Goal: Complete application form: Complete application form

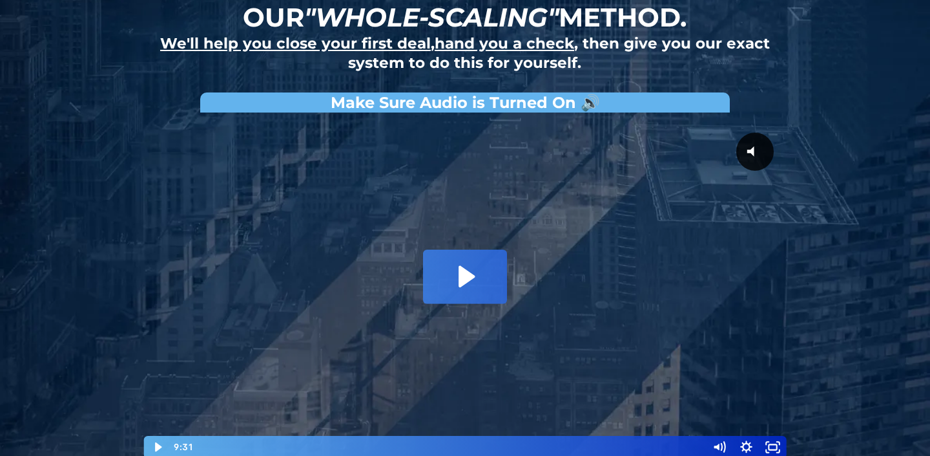
scroll to position [126, 0]
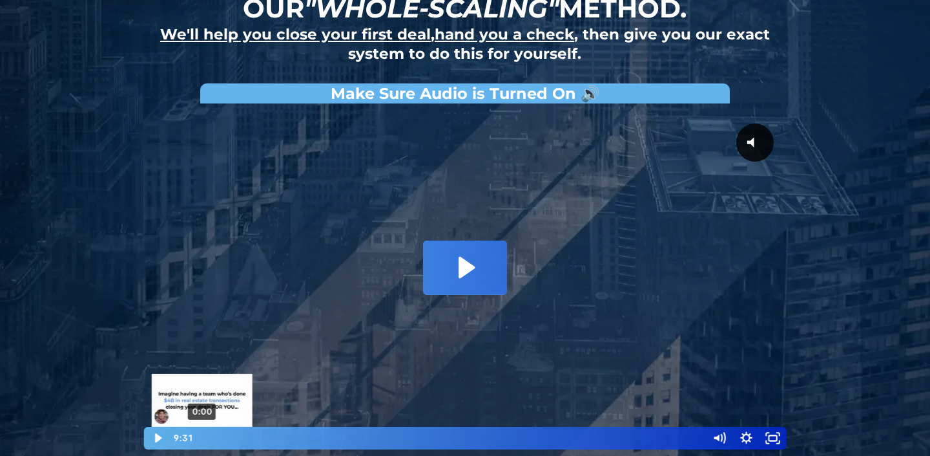
click at [200, 438] on div "Playbar" at bounding box center [202, 438] width 8 height 8
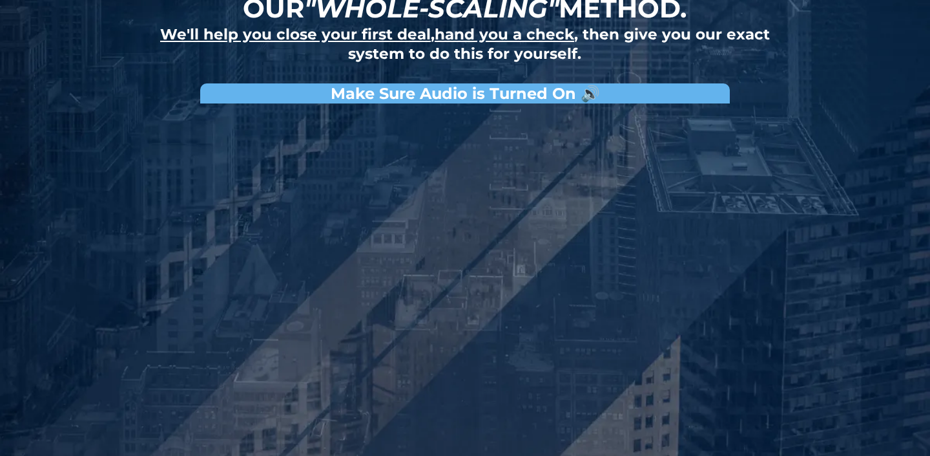
click at [818, 163] on div "How to do 5+ deals per month using our "whole-scaling" method. We'll help you c…" at bounding box center [465, 173] width 756 height 599
click at [817, 163] on div "How to do 5+ deals per month using our "whole-scaling" method. We'll help you c…" at bounding box center [465, 173] width 756 height 599
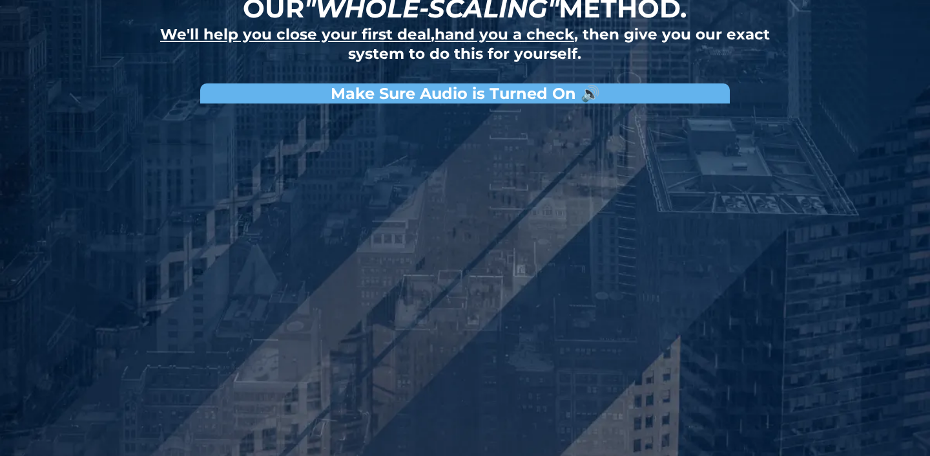
click at [817, 163] on div "How to do 5+ deals per month using our "whole-scaling" method. We'll help you c…" at bounding box center [465, 173] width 756 height 599
click at [813, 163] on div "How to do 5+ deals per month using our "whole-scaling" method. We'll help you c…" at bounding box center [465, 173] width 756 height 599
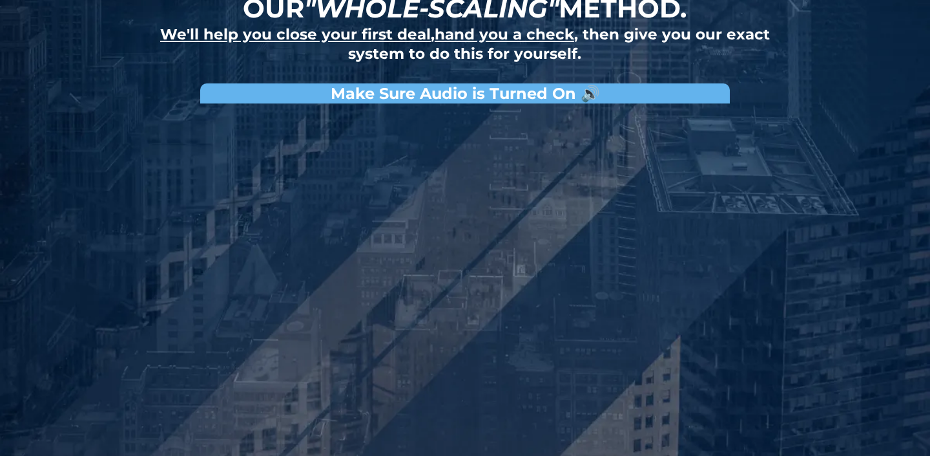
click at [813, 163] on div "How to do 5+ deals per month using our "whole-scaling" method. We'll help you c…" at bounding box center [465, 173] width 756 height 599
click at [716, 101] on h2 "Make Sure Audio is Turned On 🔊" at bounding box center [465, 93] width 530 height 20
click at [93, 189] on div "How to do 5+ deals per month using our "whole-scaling" method. We'll help you c…" at bounding box center [465, 173] width 756 height 599
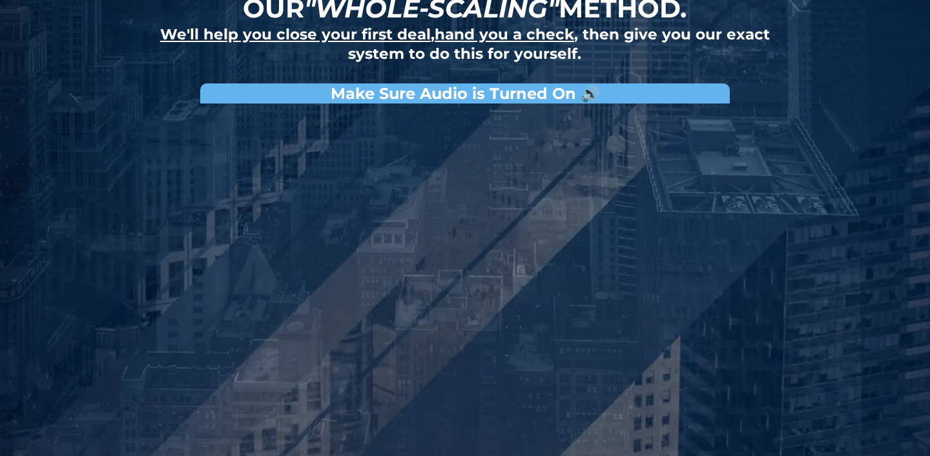
click at [93, 189] on div "How to do 5+ deals per month using our "whole-scaling" method. We'll help you c…" at bounding box center [465, 173] width 756 height 599
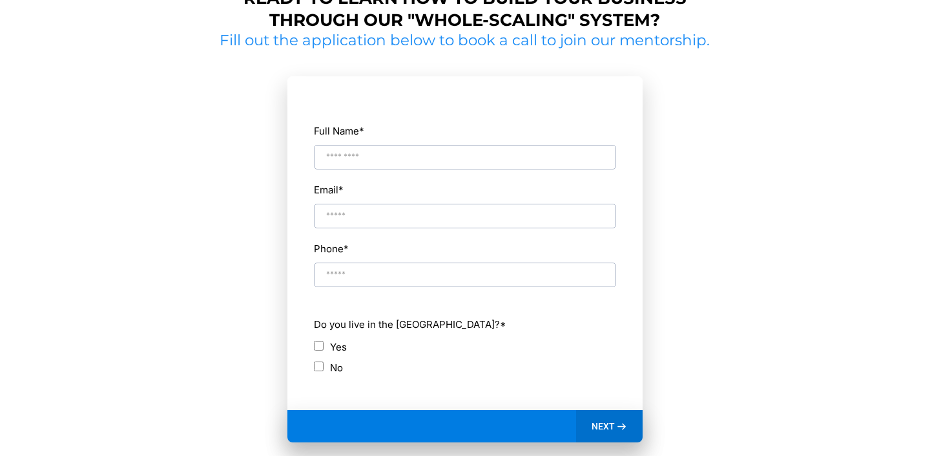
scroll to position [636, 0]
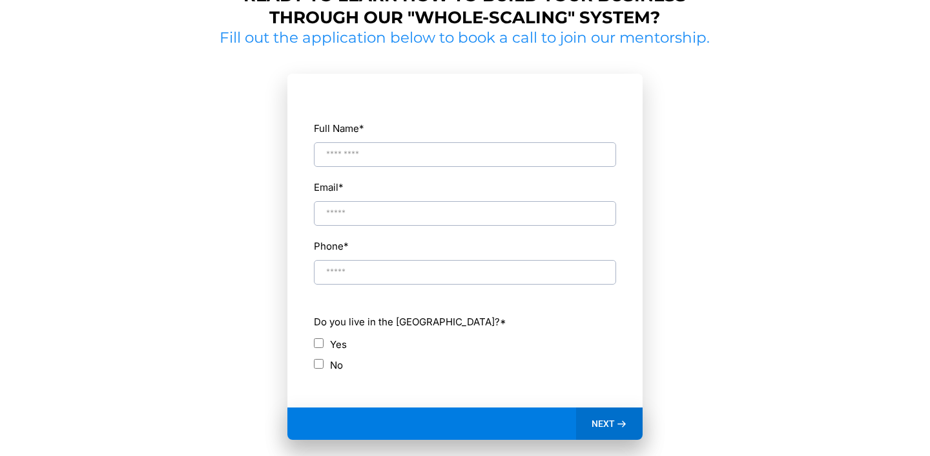
click at [425, 152] on input "Full Name *" at bounding box center [465, 154] width 302 height 25
type input "**********"
click at [602, 421] on span "NEXT" at bounding box center [603, 423] width 23 height 12
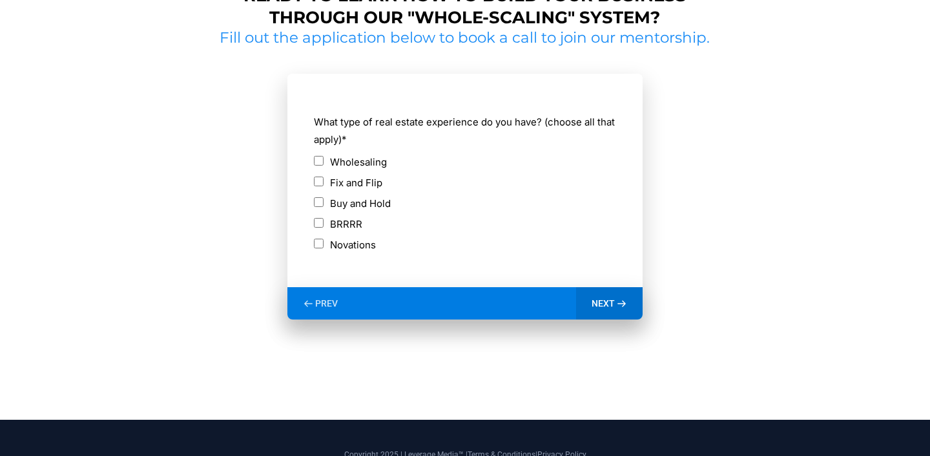
click at [605, 304] on span "NEXT" at bounding box center [603, 303] width 23 height 12
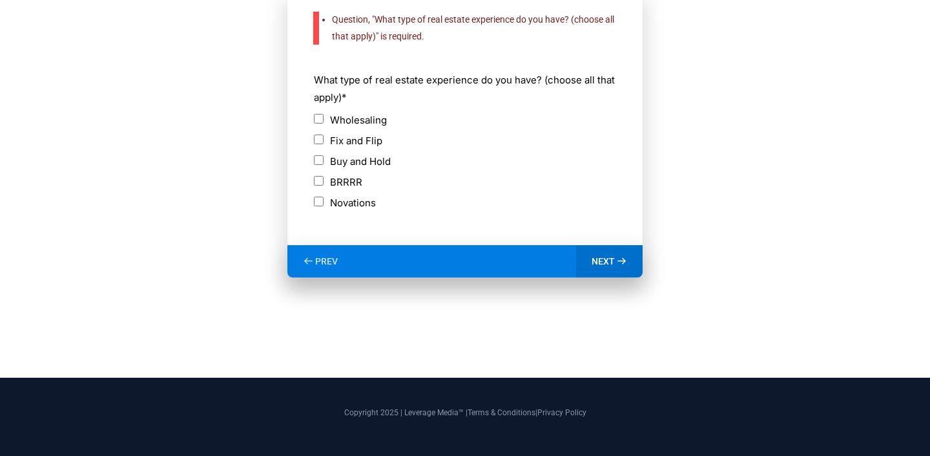
scroll to position [724, 0]
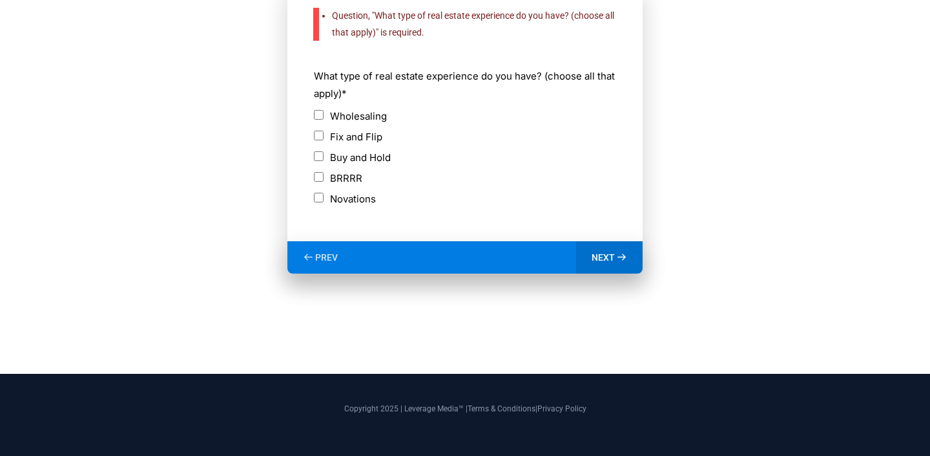
click at [605, 250] on div "NEXT" at bounding box center [609, 257] width 67 height 32
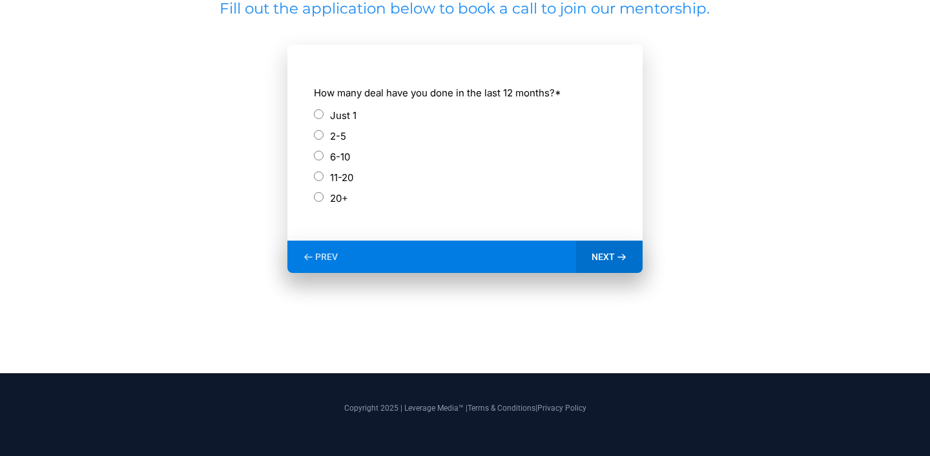
scroll to position [666, 0]
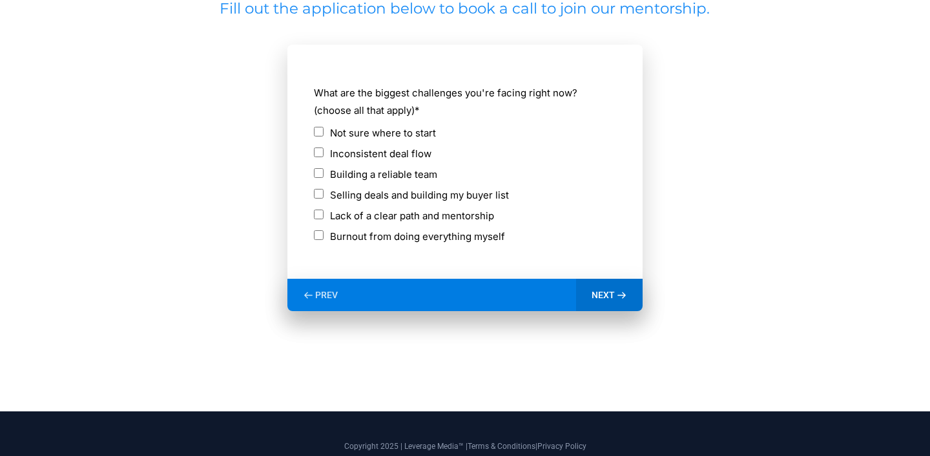
click at [602, 291] on span "NEXT" at bounding box center [603, 295] width 23 height 12
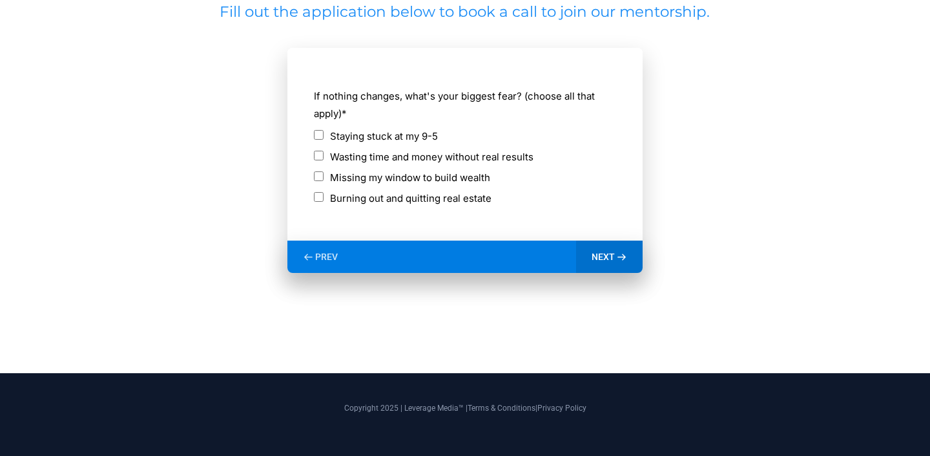
scroll to position [662, 0]
click at [609, 251] on span "NEXT" at bounding box center [603, 257] width 23 height 12
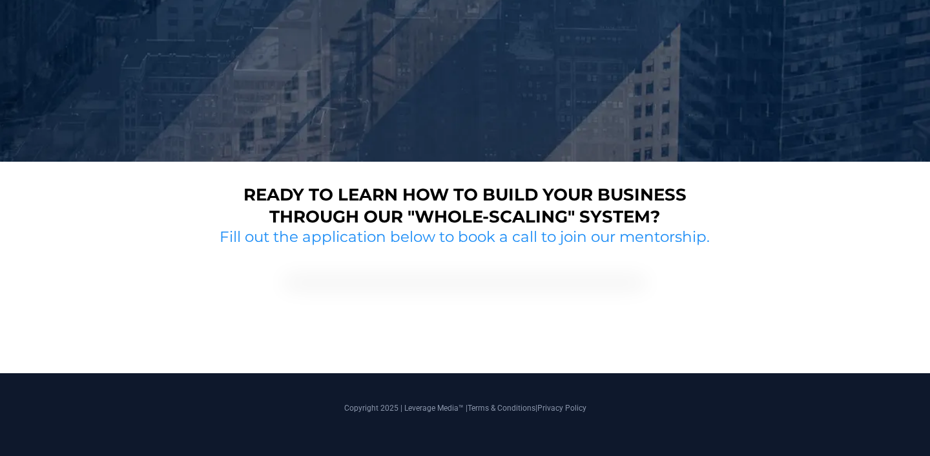
scroll to position [568, 0]
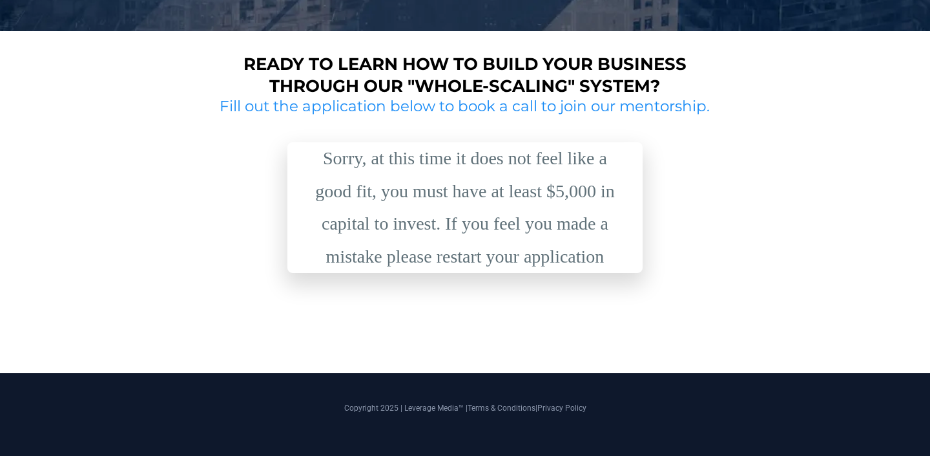
click at [684, 108] on h2 "Fill out the application below to book a call to join our mentorship." at bounding box center [465, 106] width 500 height 19
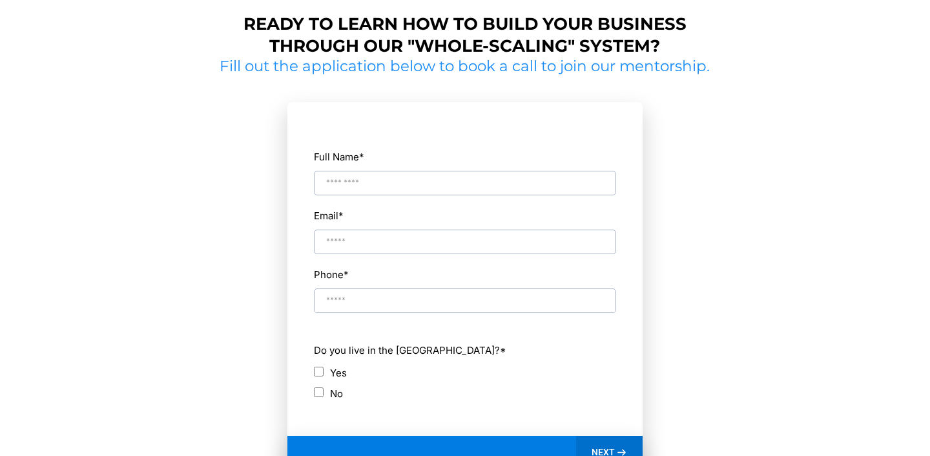
scroll to position [610, 0]
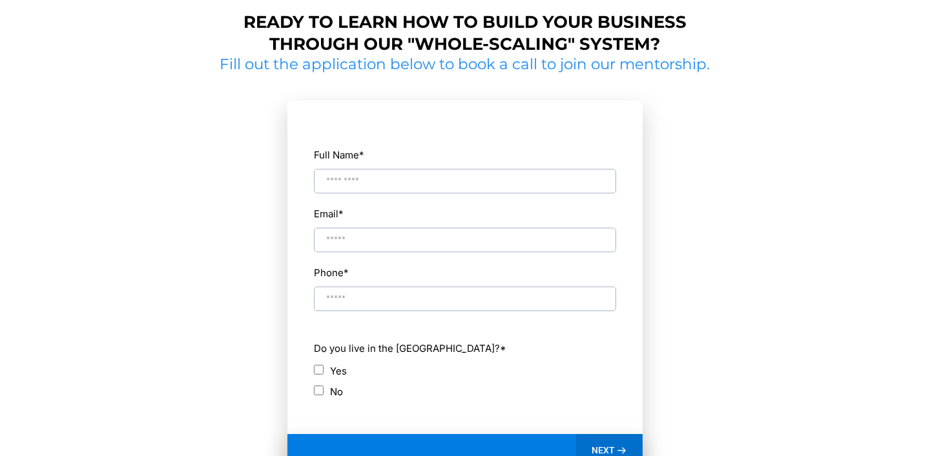
click at [362, 173] on input "Full Name *" at bounding box center [465, 181] width 302 height 25
type input "**********"
click at [602, 444] on span "NEXT" at bounding box center [603, 450] width 23 height 12
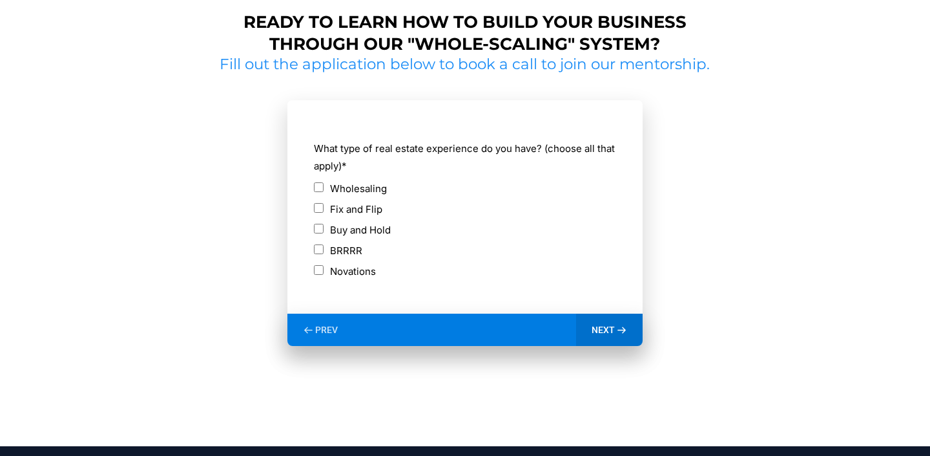
click at [600, 326] on span "NEXT" at bounding box center [603, 330] width 23 height 12
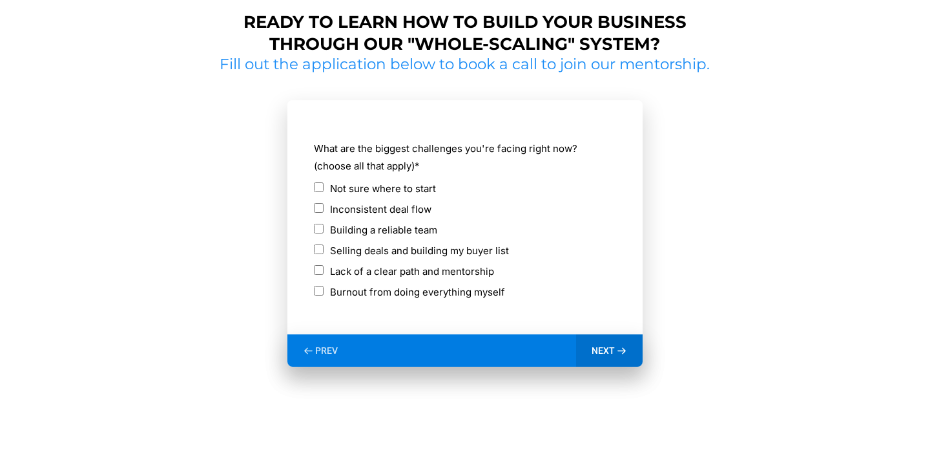
click at [609, 356] on div "NEXT" at bounding box center [609, 350] width 67 height 32
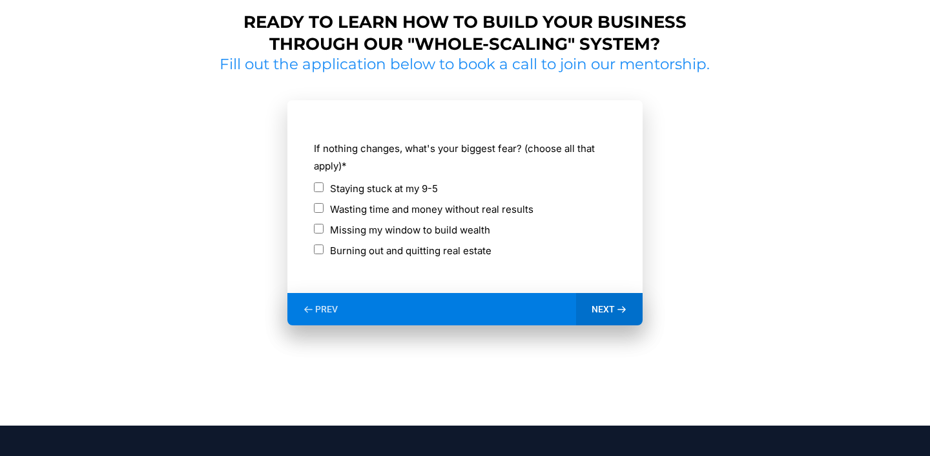
click at [607, 310] on span "NEXT" at bounding box center [603, 309] width 23 height 12
